Goal: Information Seeking & Learning: Learn about a topic

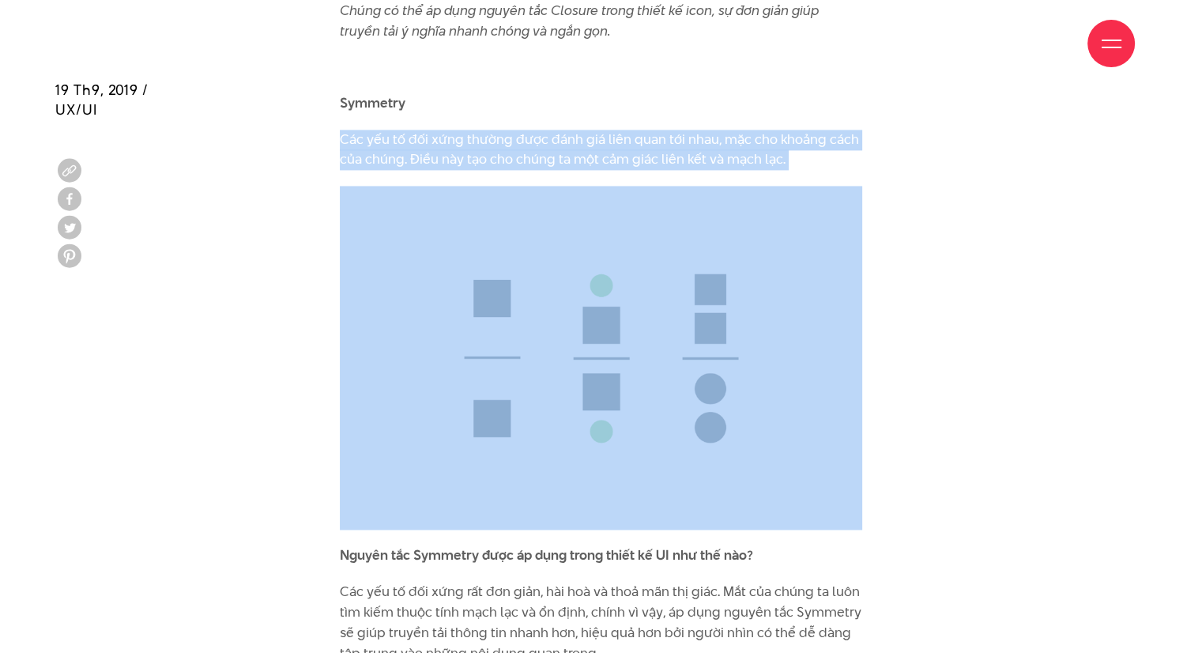
click at [659, 228] on img at bounding box center [601, 358] width 523 height 345
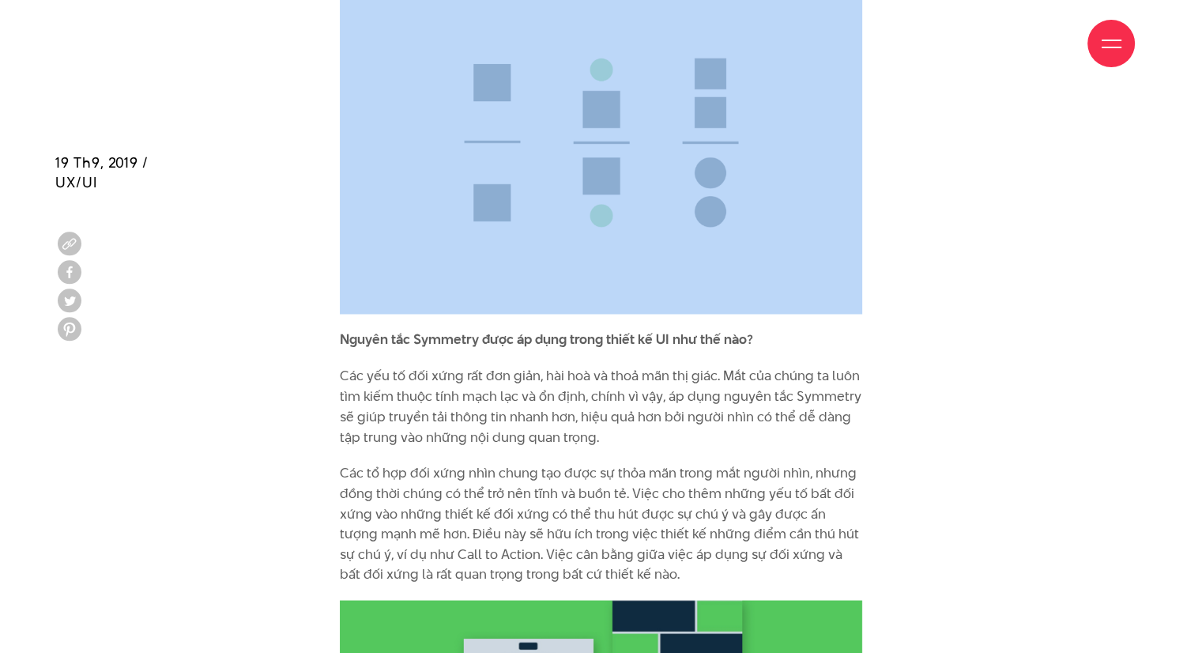
scroll to position [8710, 0]
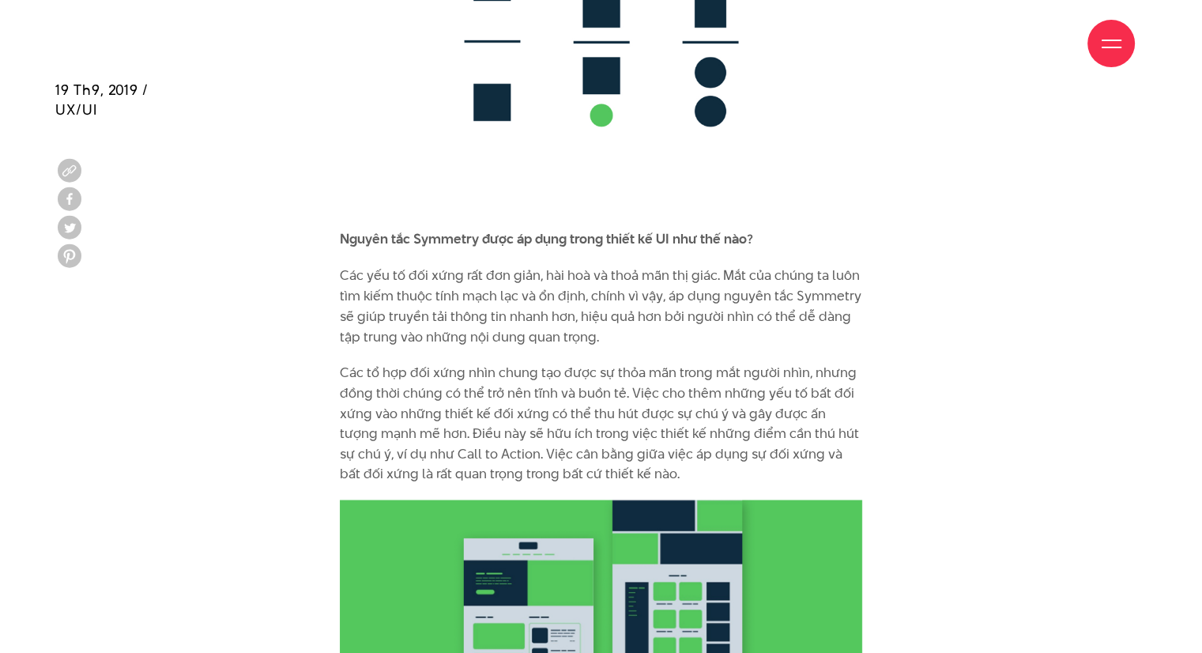
click at [509, 373] on p "Các tổ hợp đối xứng nhìn chung tạo được sự thỏa mãn trong mắt người nhìn, nhưng…" at bounding box center [601, 423] width 523 height 122
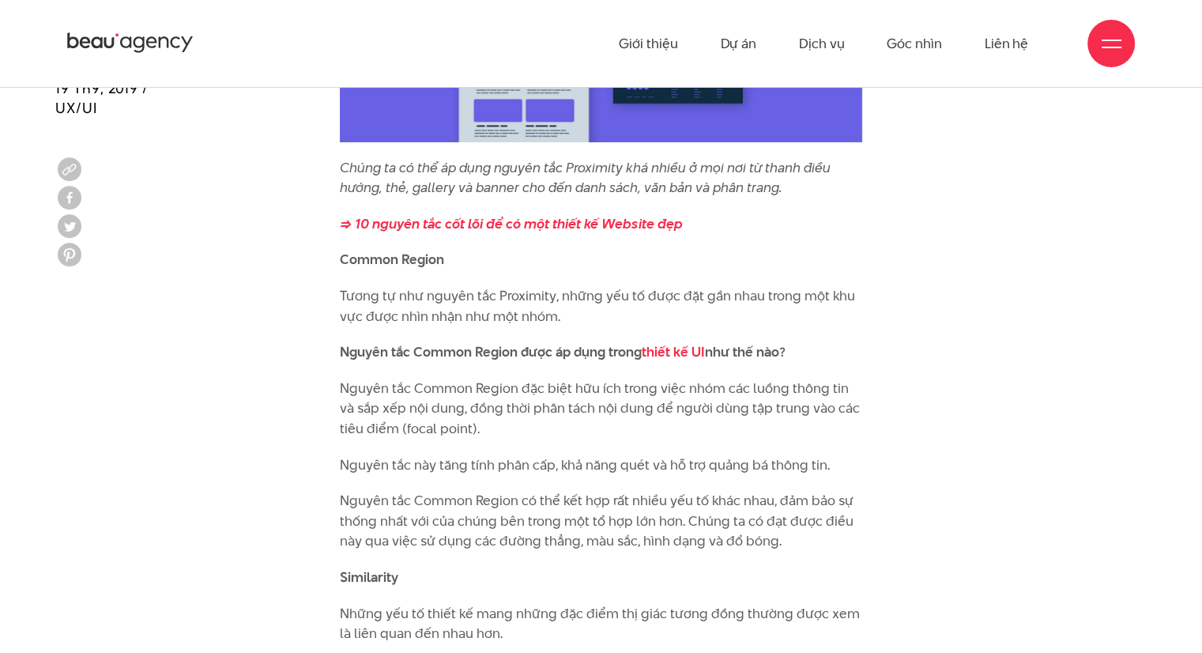
scroll to position [5706, 0]
click at [484, 287] on p "Tương tự như nguyên tắc Proximity, những yếu tố được đặt gần nhau trong một khu…" at bounding box center [601, 307] width 523 height 40
click at [512, 287] on p "Tương tự như nguyên tắc Proximity, những yếu tố được đặt gần nhau trong một khu…" at bounding box center [601, 307] width 523 height 40
drag, startPoint x: 504, startPoint y: 273, endPoint x: 598, endPoint y: 282, distance: 94.5
click at [598, 287] on p "Tương tự như nguyên tắc Proximity, những yếu tố được đặt gần nhau trong một khu…" at bounding box center [601, 307] width 523 height 40
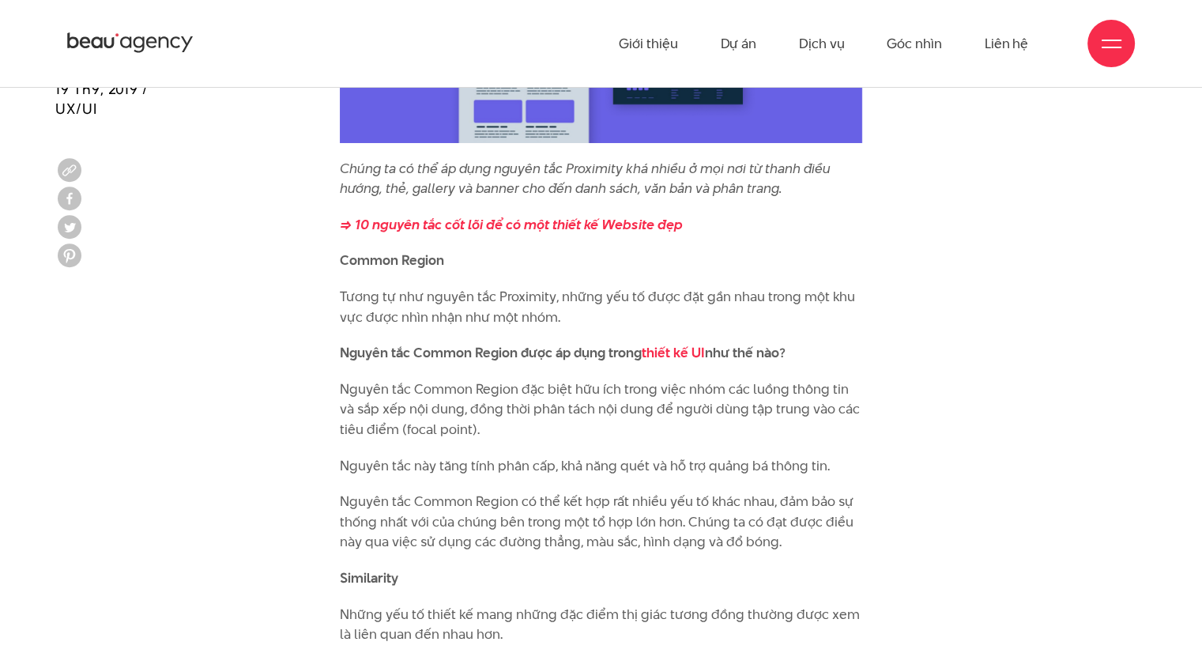
click at [598, 300] on p "Tương tự như nguyên tắc Proximity, những yếu tố được đặt gần nhau trong một khu…" at bounding box center [601, 307] width 523 height 40
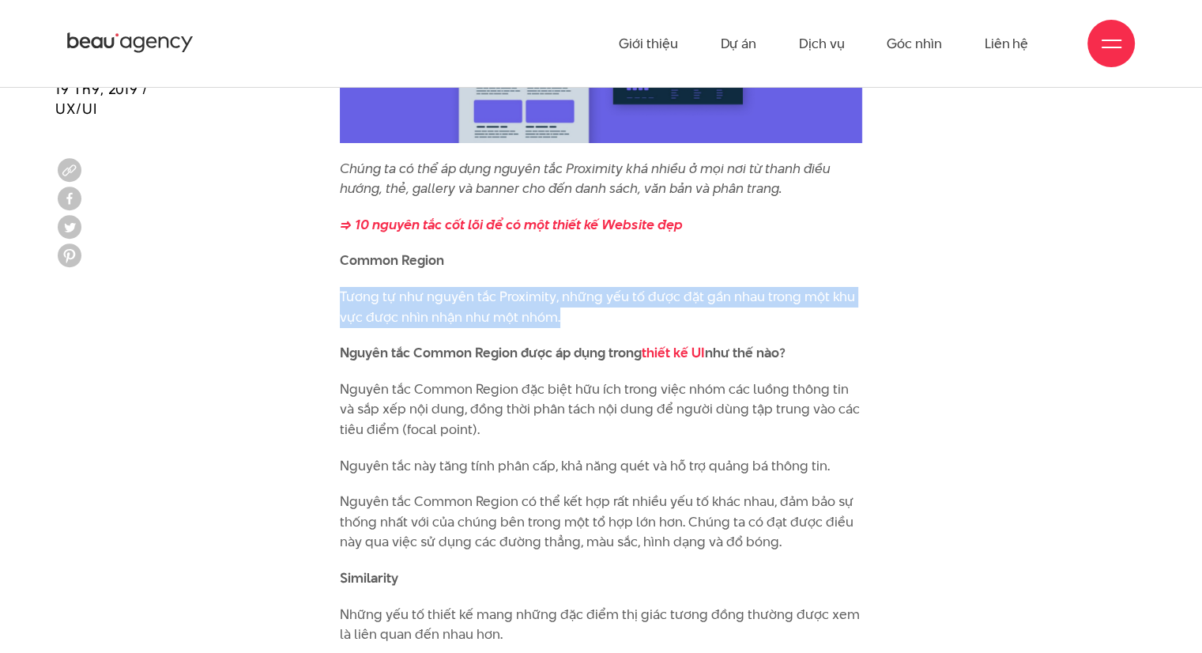
drag, startPoint x: 519, startPoint y: 287, endPoint x: 642, endPoint y: 295, distance: 122.8
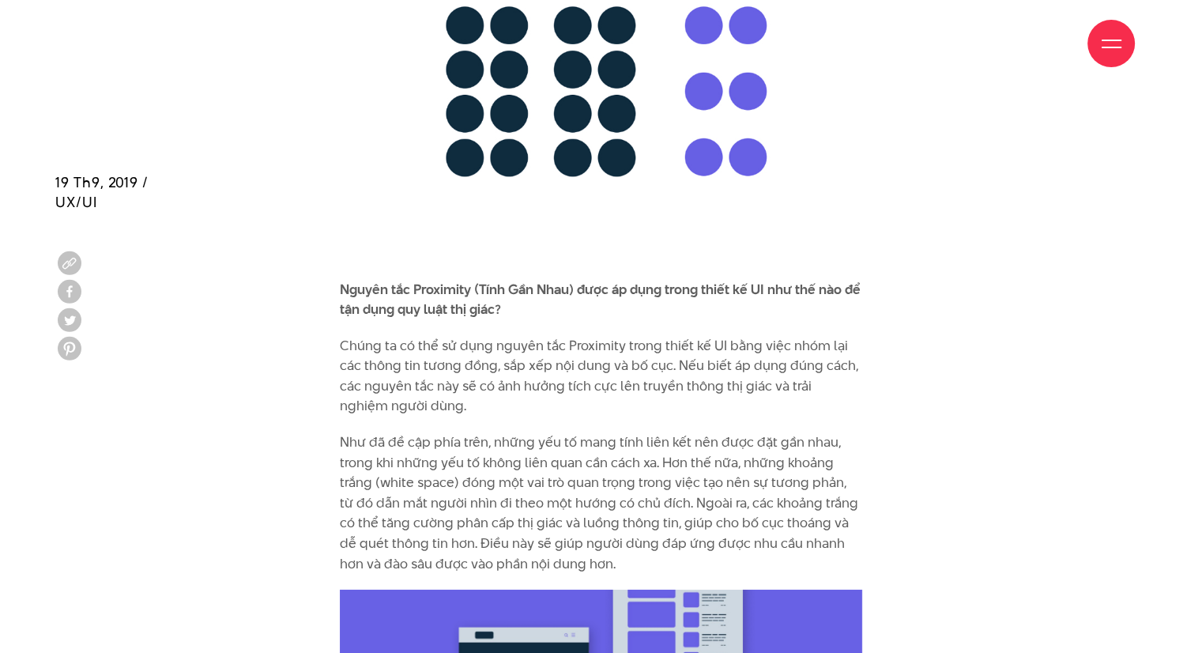
scroll to position [5059, 0]
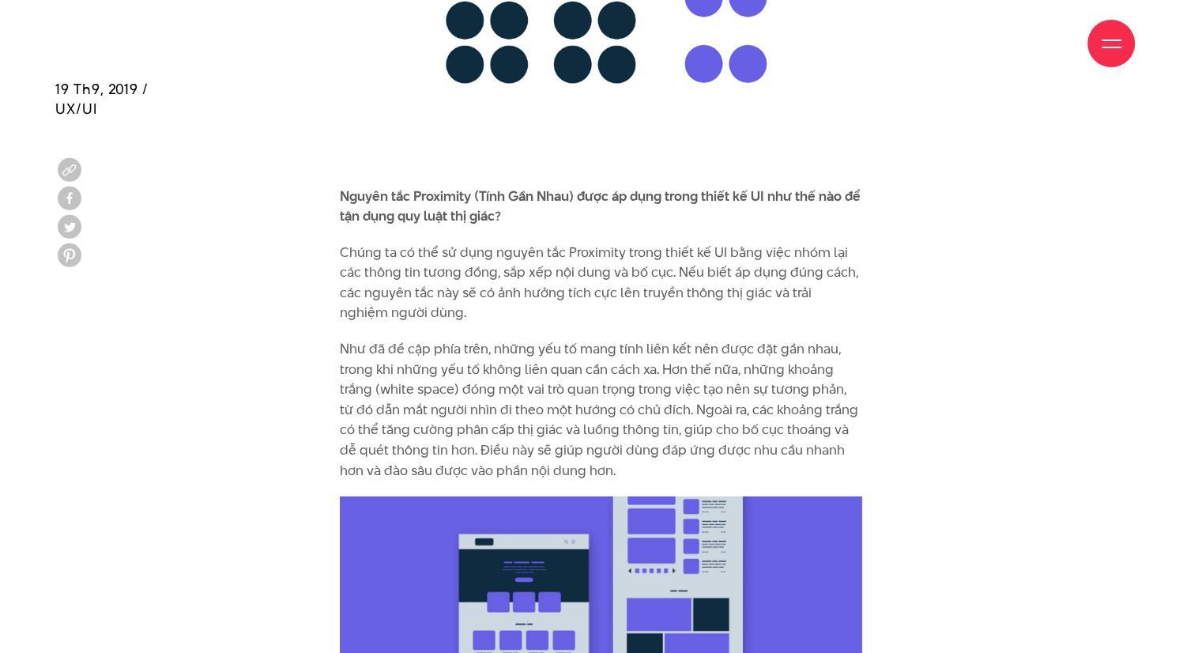
click at [504, 191] on b "Nguyên tắc Proximity (Tính Gần Nhau) được áp dụng trong thiết kế UI như thế nào…" at bounding box center [600, 207] width 521 height 40
click at [504, 187] on b "Nguyên tắc Proximity (Tính Gần Nhau) được áp dụng trong thiết kế UI như thế nào…" at bounding box center [600, 207] width 521 height 40
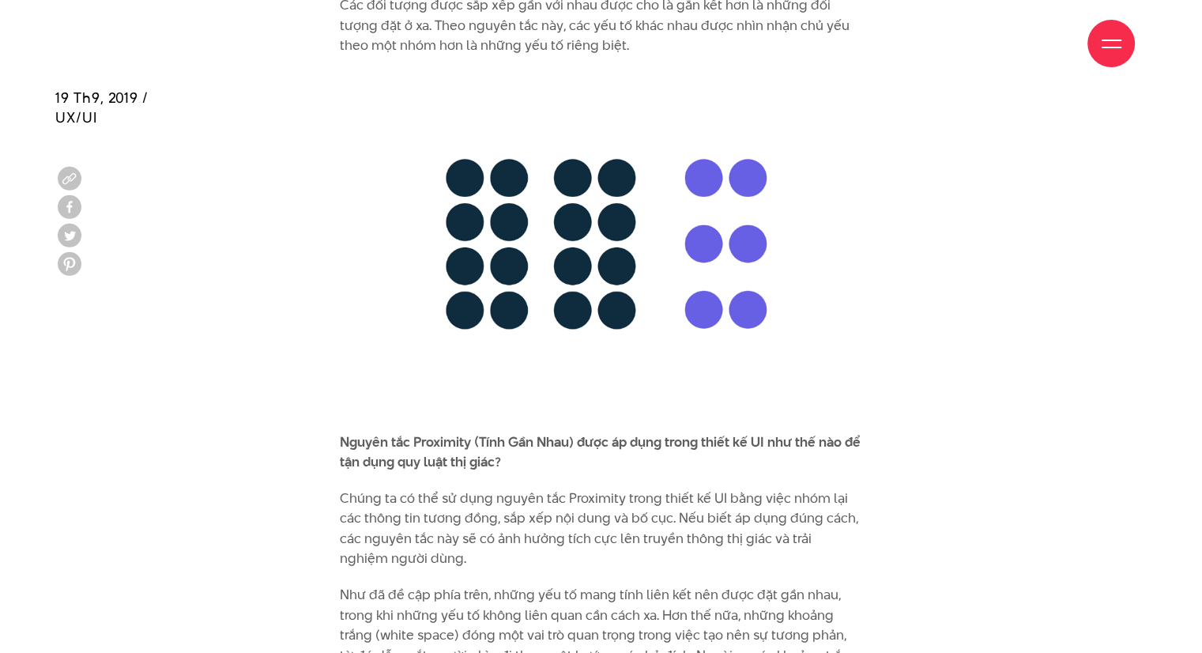
scroll to position [4822, 0]
